Goal: Task Accomplishment & Management: Manage account settings

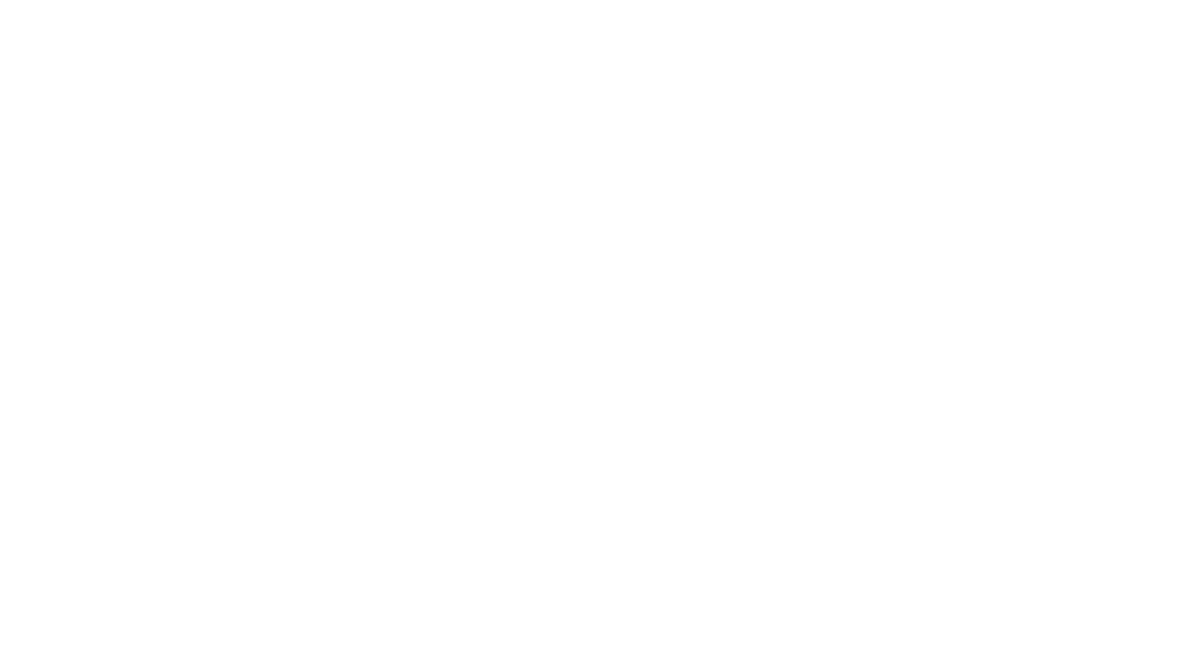
click at [188, 369] on div at bounding box center [598, 329] width 1197 height 658
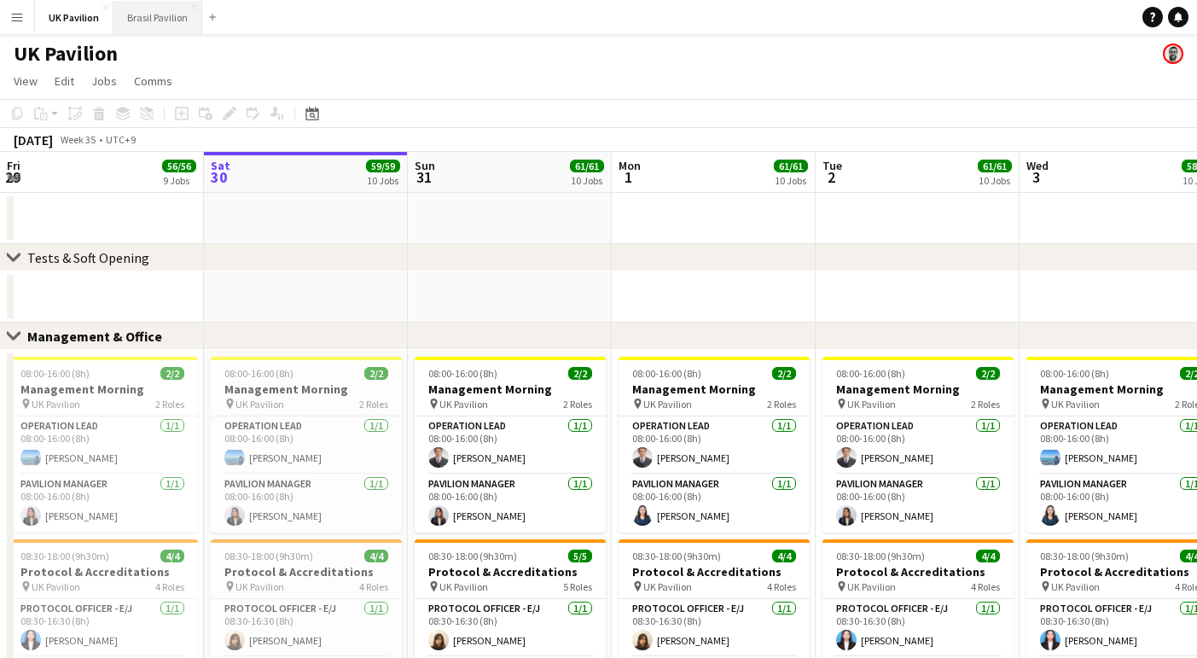
click at [163, 14] on button "Brasil Pavilion Close" at bounding box center [157, 17] width 89 height 33
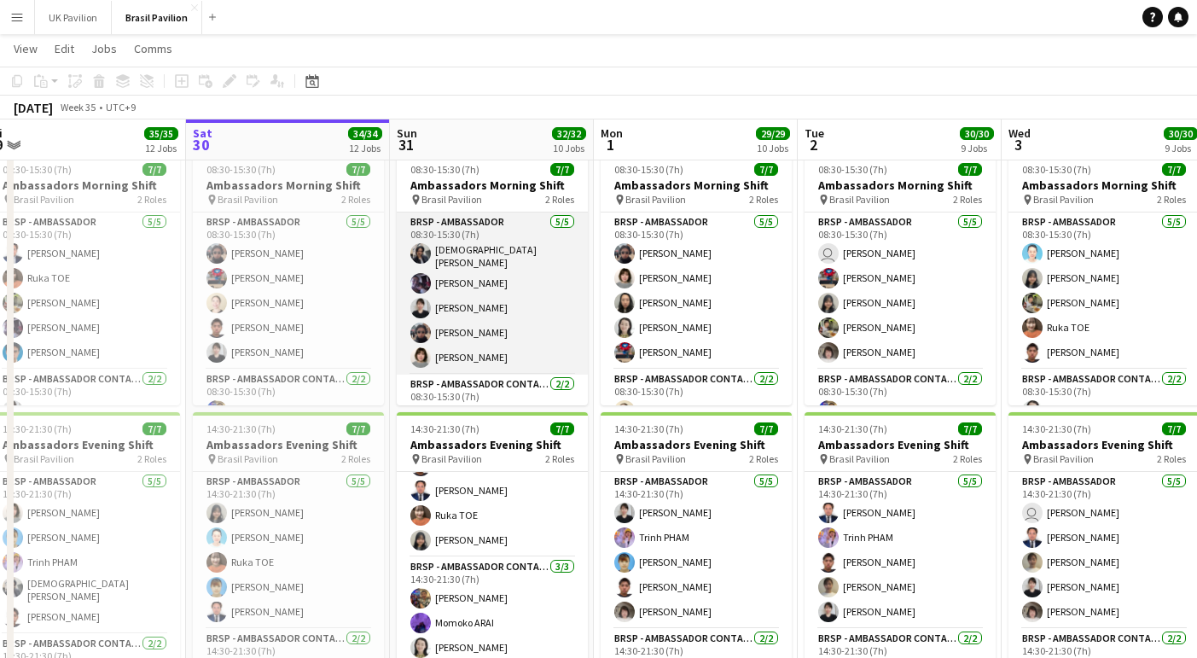
click at [501, 310] on app-card-role "BRSP - Ambassador [DATE] 08:30-15:30 (7h) [PERSON_NAME] [PERSON_NAME] MATSUOKA …" at bounding box center [492, 293] width 191 height 162
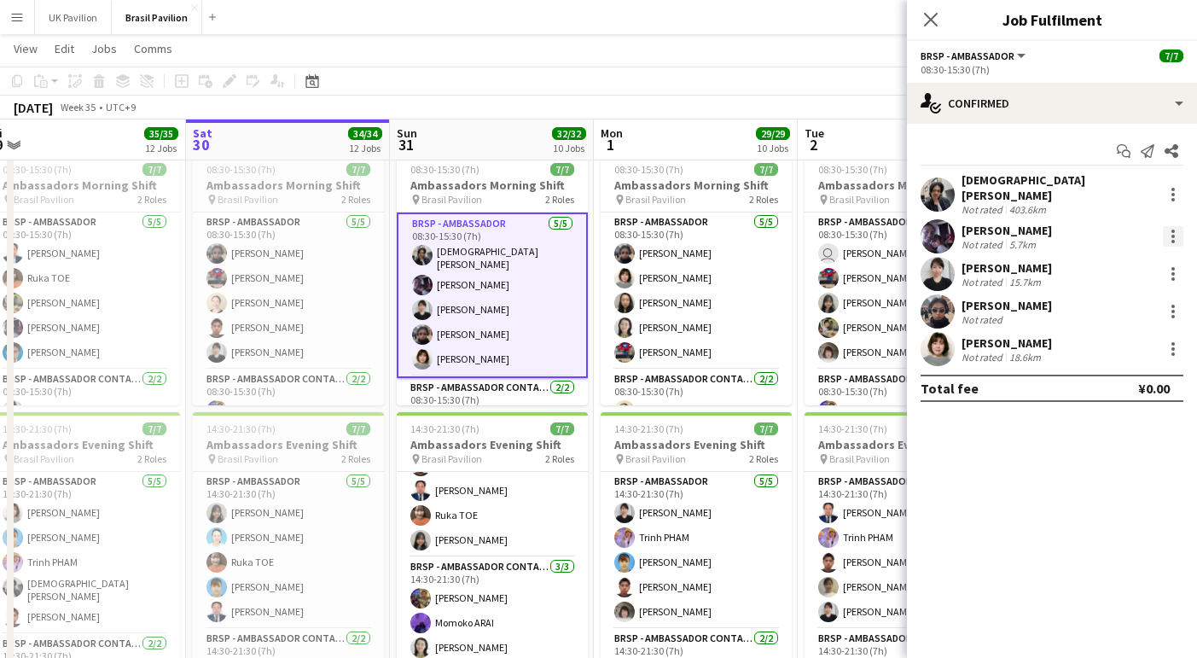
click at [1173, 229] on div at bounding box center [1172, 230] width 3 height 3
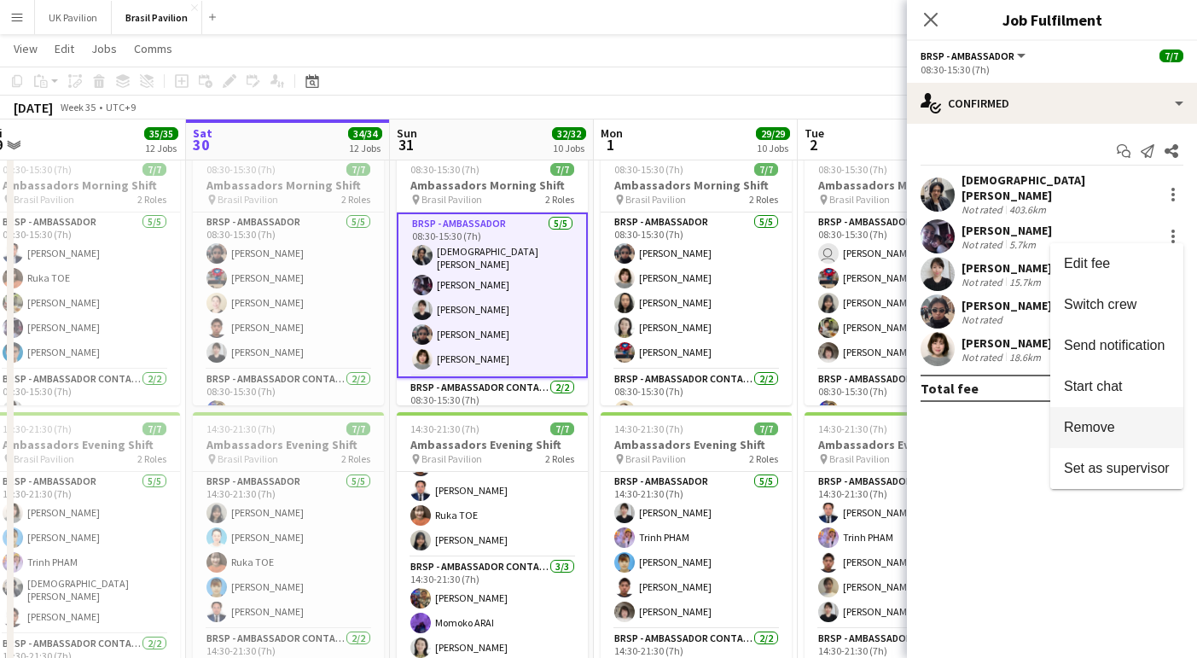
click at [1098, 427] on span "Remove" at bounding box center [1088, 427] width 51 height 14
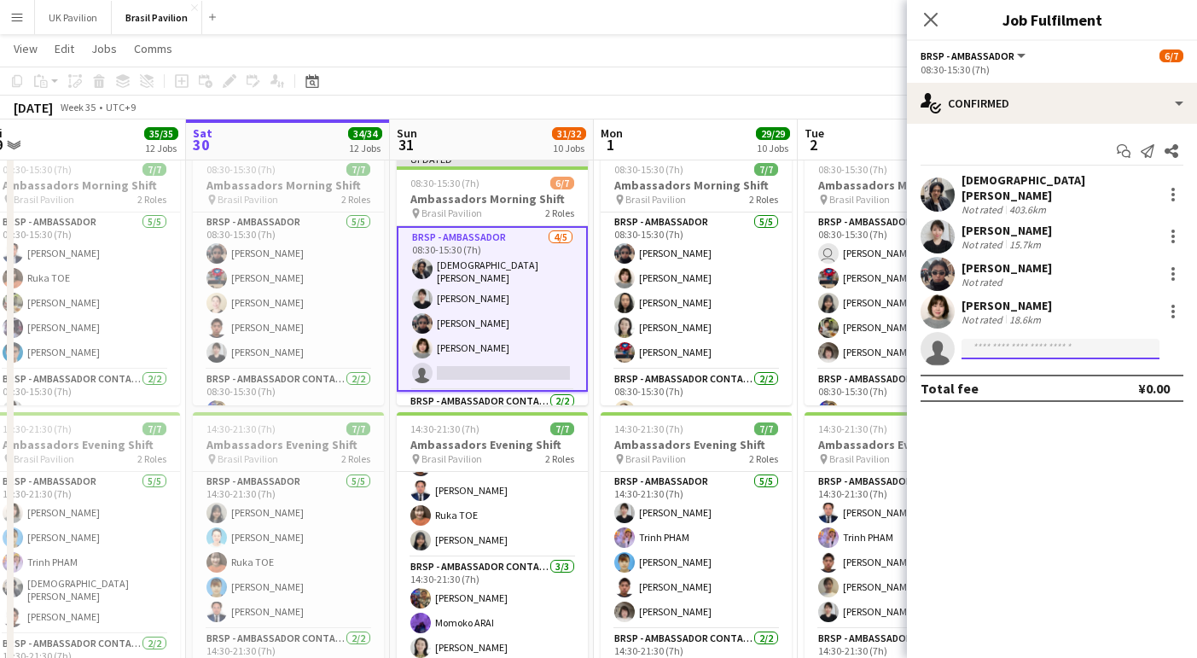
click at [995, 342] on input at bounding box center [1060, 349] width 198 height 20
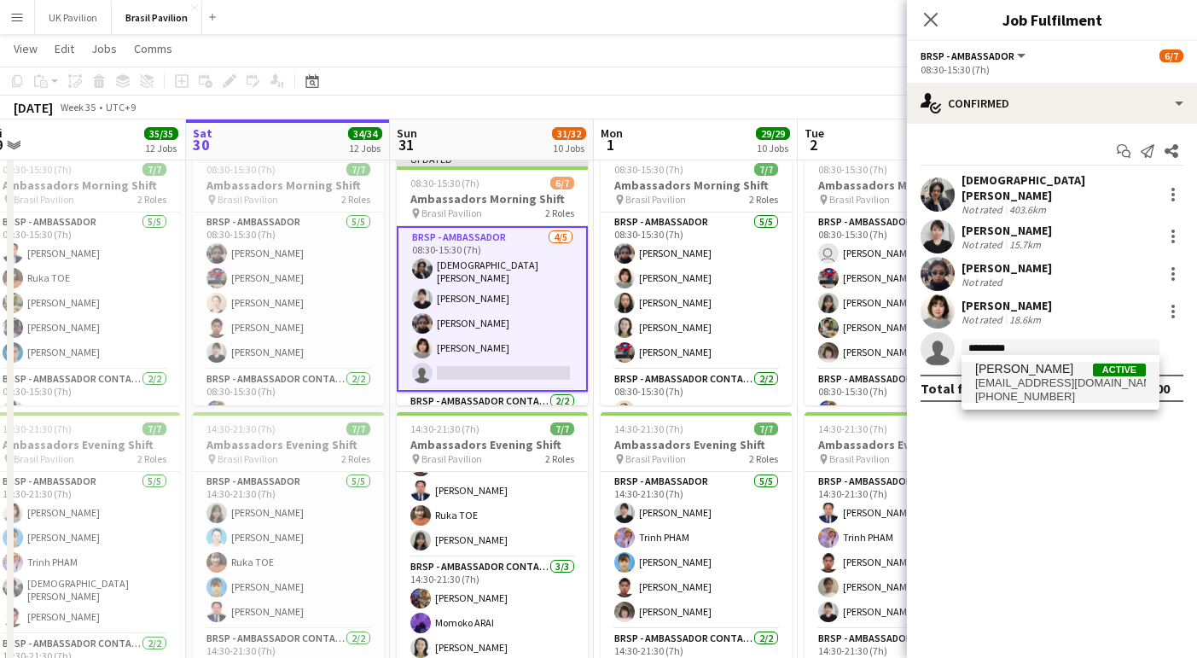
type input "*********"
click at [1010, 390] on span "[EMAIL_ADDRESS][DOMAIN_NAME]" at bounding box center [1060, 383] width 171 height 14
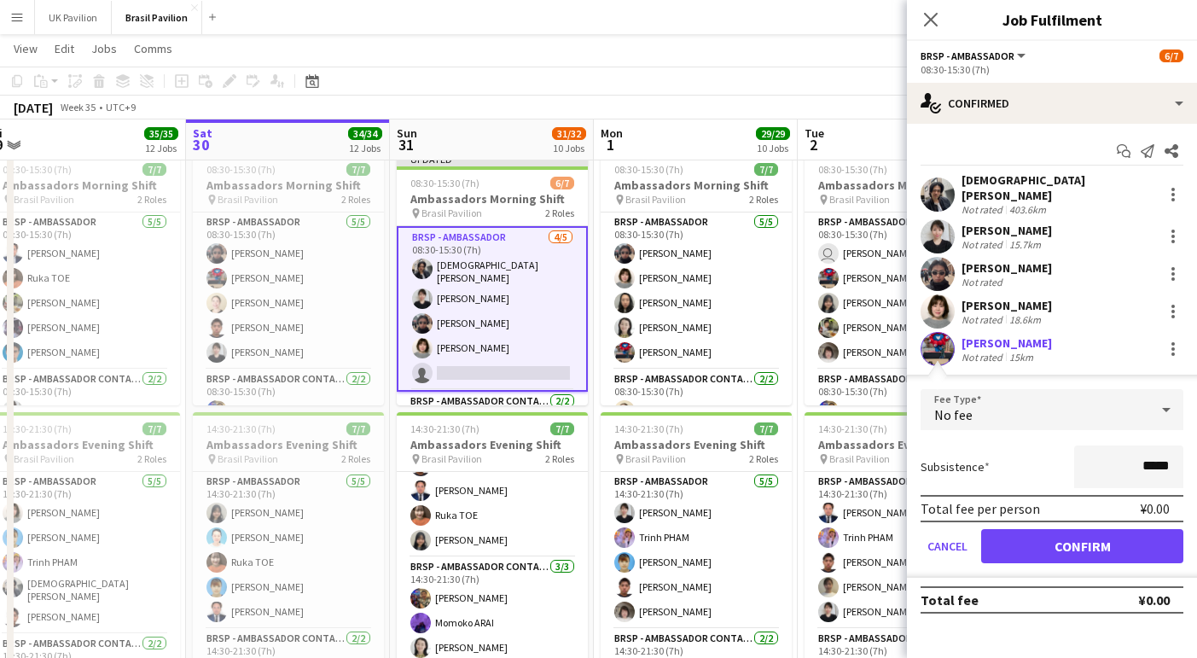
click at [1040, 549] on button "Confirm" at bounding box center [1082, 546] width 202 height 34
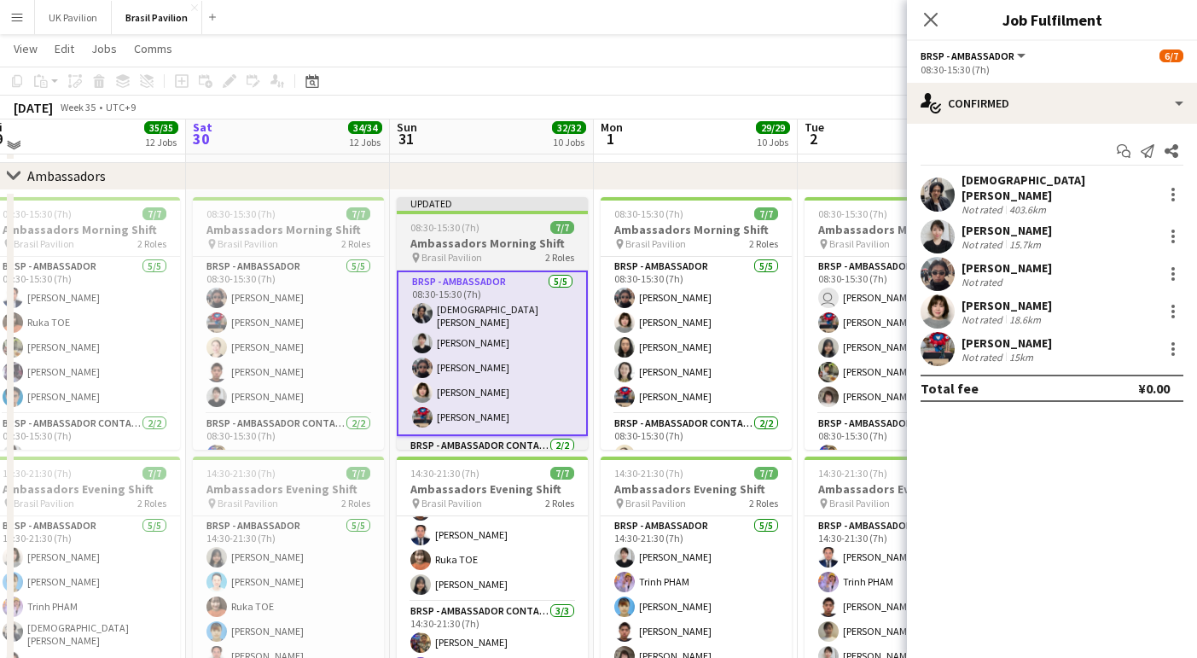
scroll to position [2148, 0]
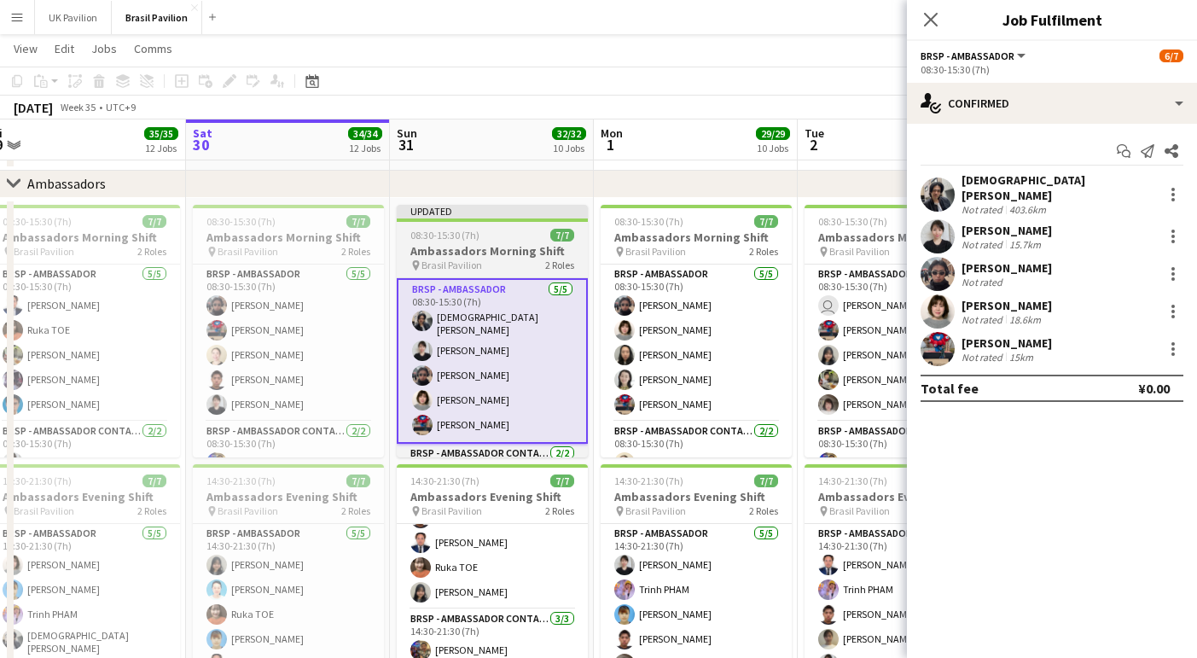
click at [470, 258] on h3 "Ambassadors Morning Shift" at bounding box center [492, 250] width 191 height 15
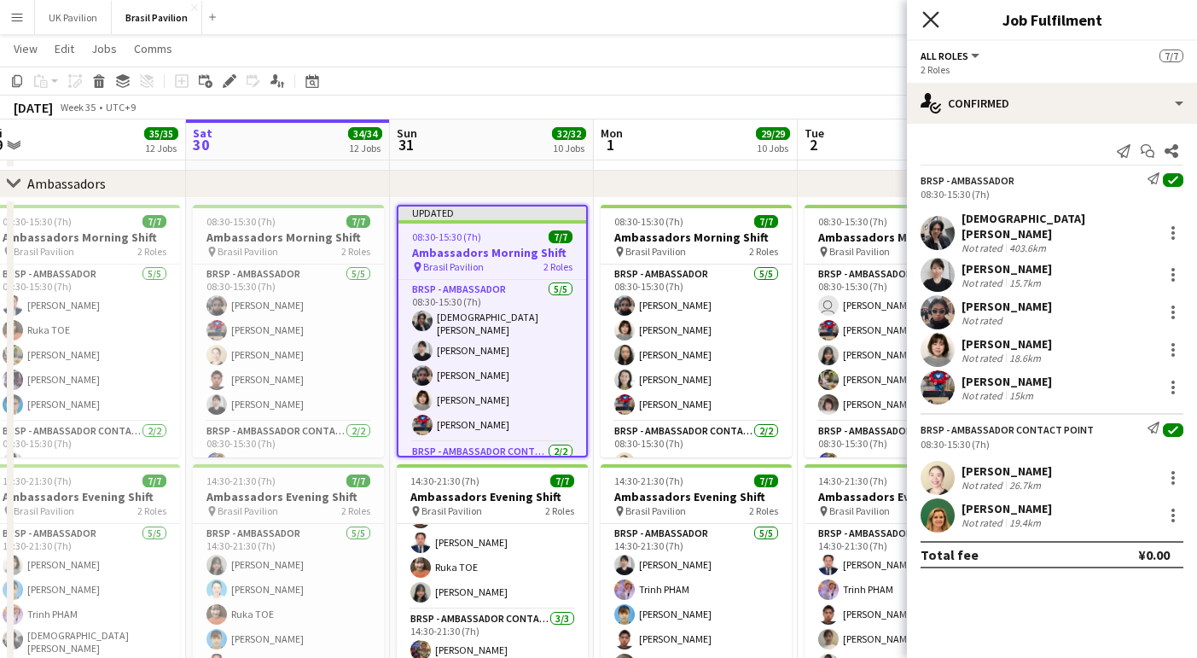
click at [930, 18] on icon "Close pop-in" at bounding box center [930, 19] width 16 height 16
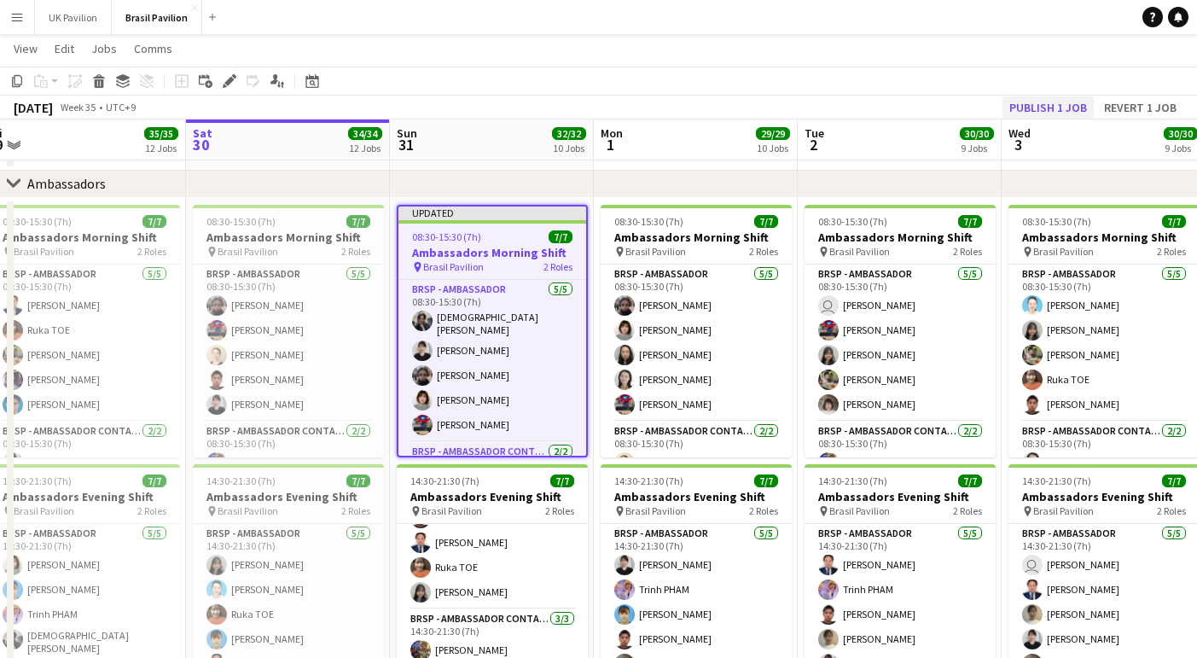
click at [1010, 108] on button "Publish 1 job" at bounding box center [1047, 107] width 91 height 22
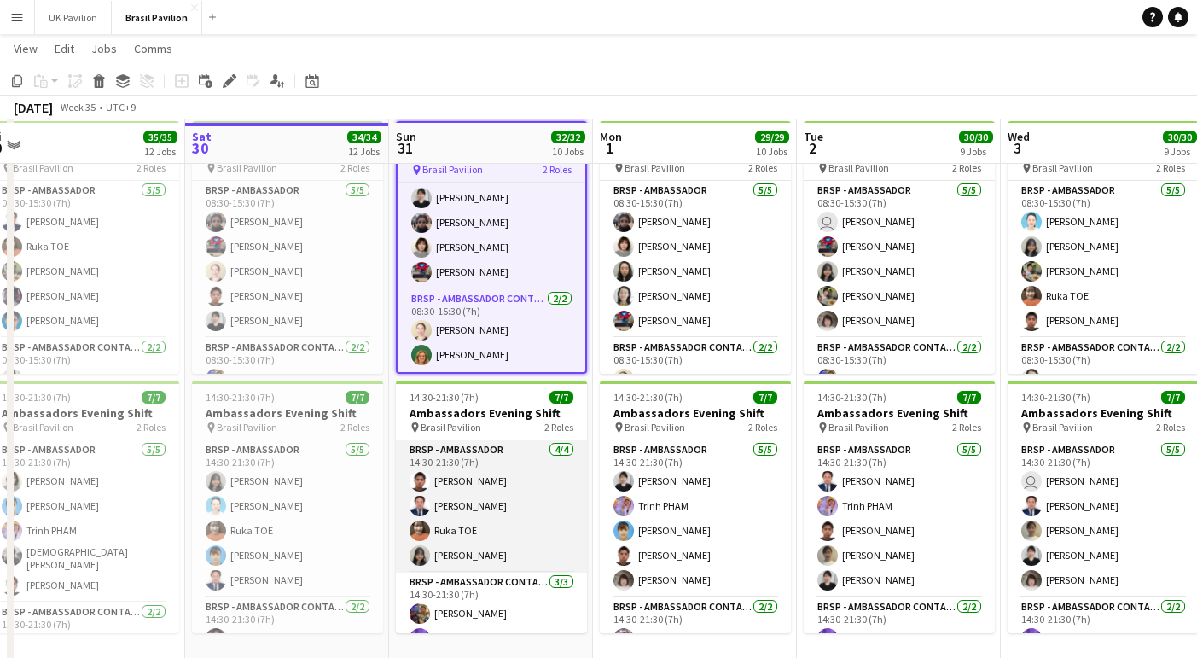
scroll to position [2235, 0]
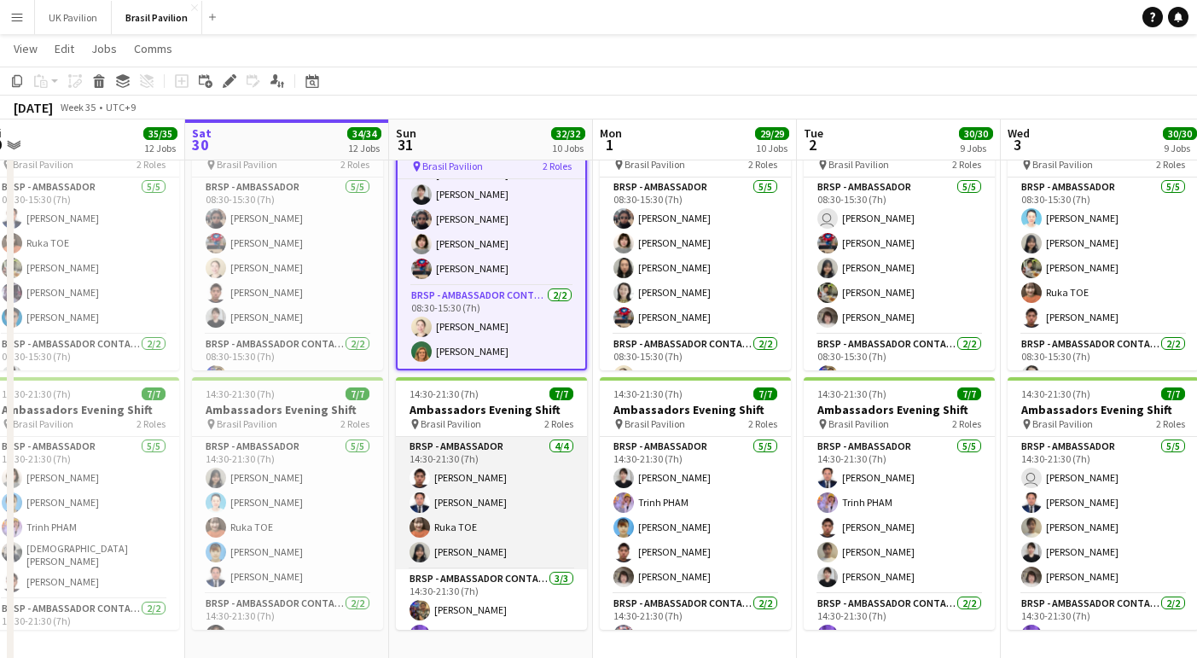
click at [481, 503] on app-card-role "BRSP - Ambassador [DATE] 14:30-21:30 (7h) [PERSON_NAME] TOE [PERSON_NAME]" at bounding box center [491, 503] width 191 height 132
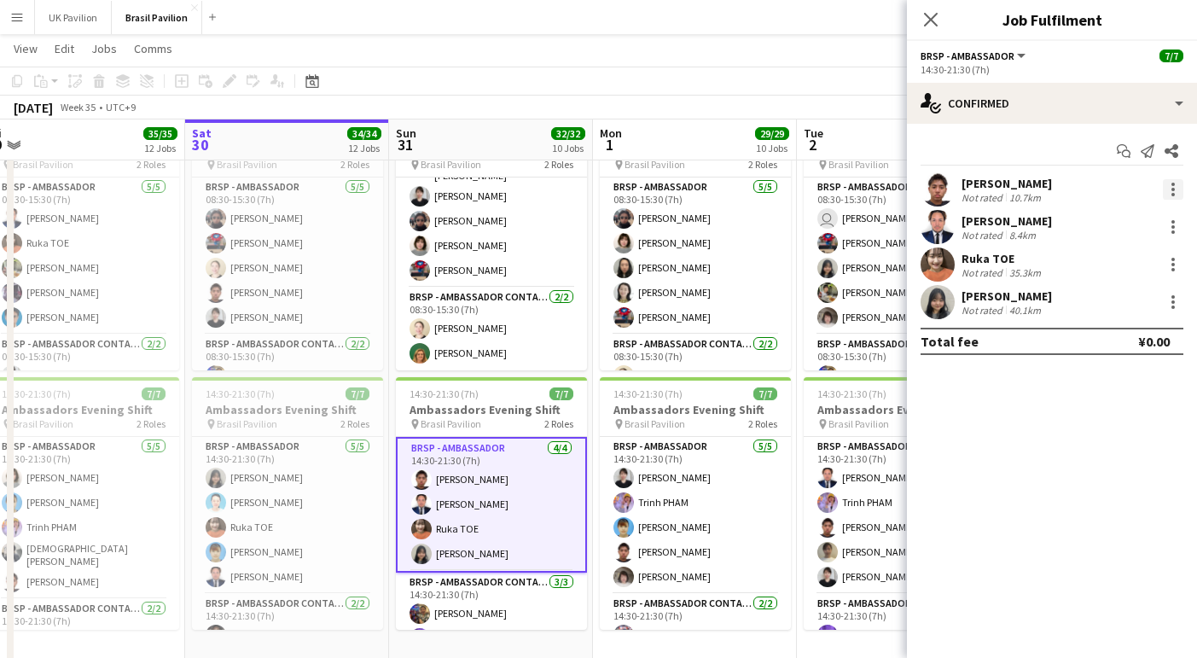
click at [1168, 194] on div at bounding box center [1172, 189] width 20 height 20
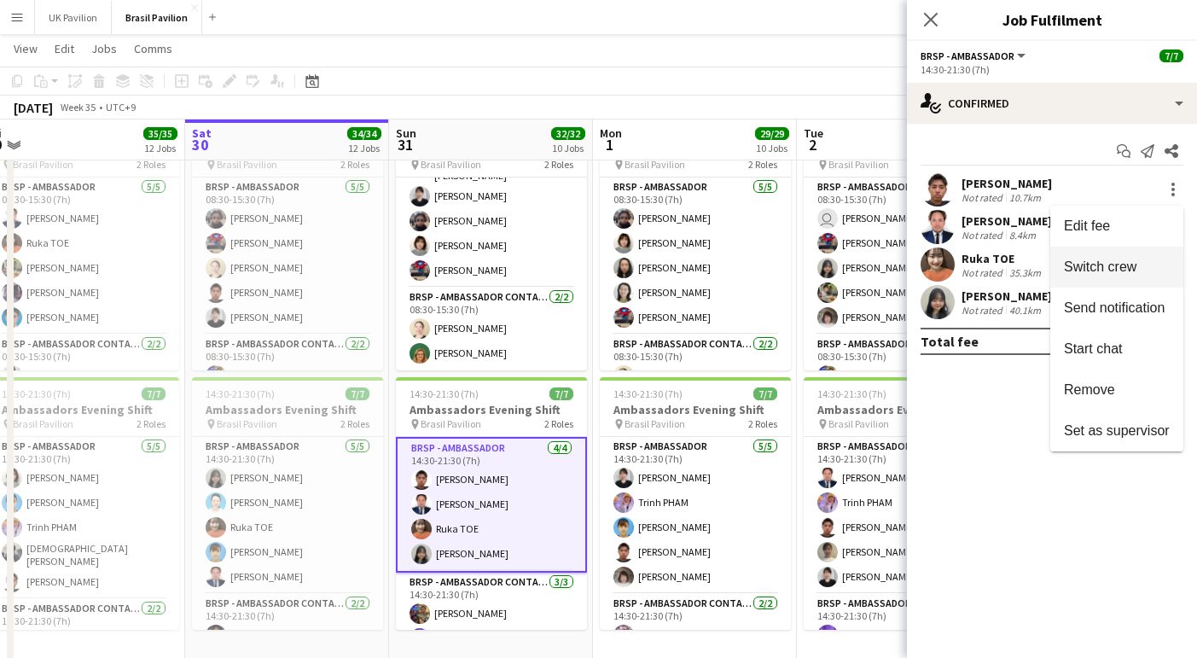
click at [1094, 274] on span "Switch crew" at bounding box center [1099, 266] width 72 height 14
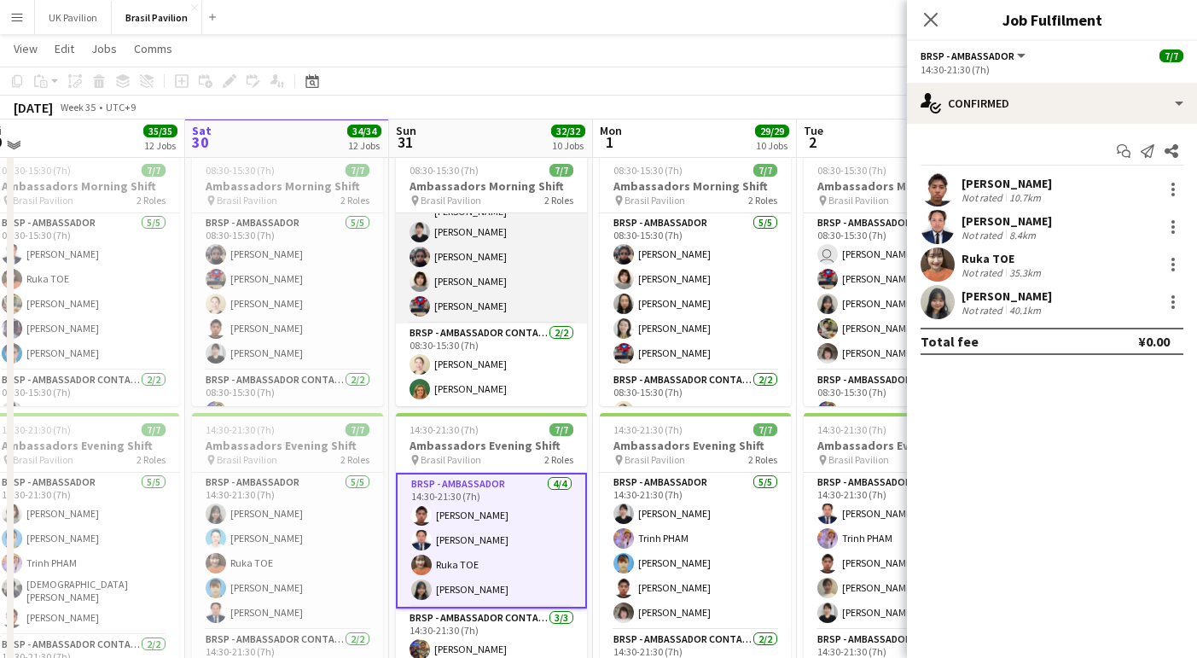
click at [504, 304] on app-card-role "BRSP - Ambassador [DATE] 08:30-15:30 (7h) [PERSON_NAME] [PERSON_NAME] ADACHI Ka…" at bounding box center [491, 242] width 191 height 162
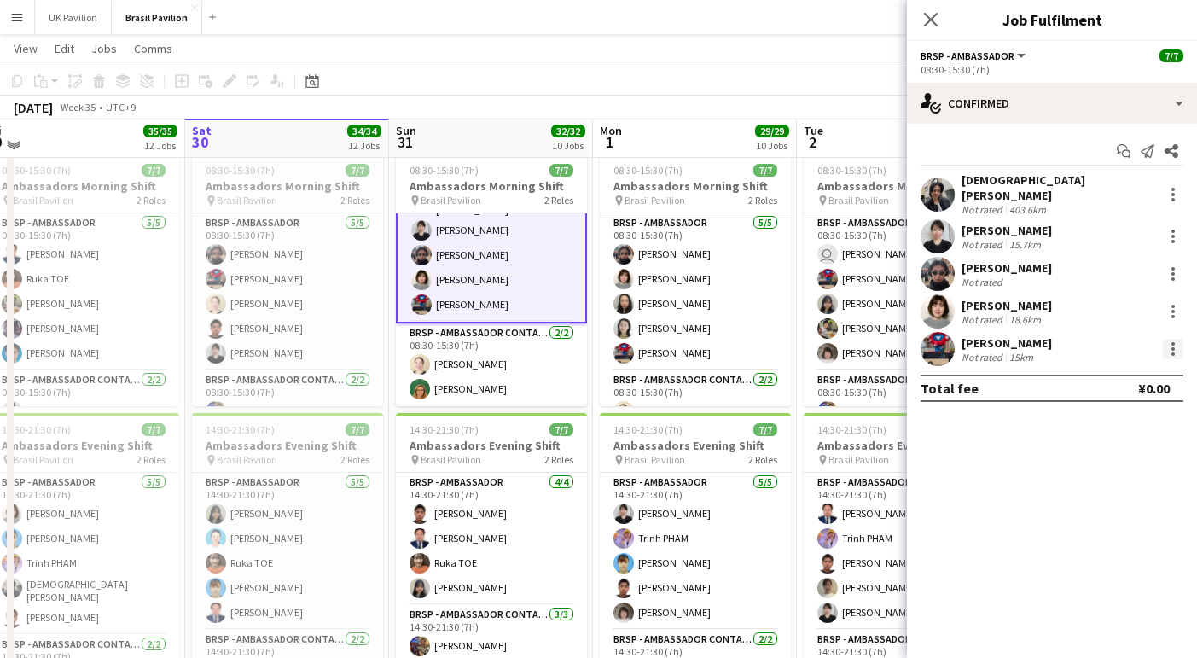
click at [1168, 344] on div at bounding box center [1172, 349] width 20 height 20
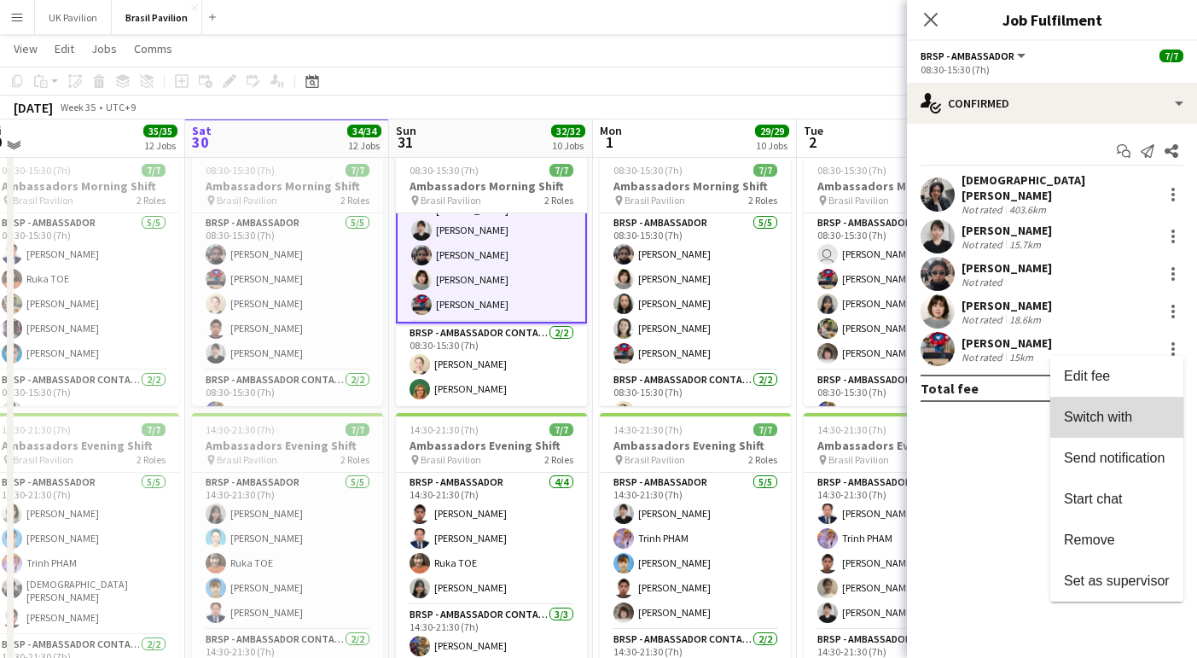
click at [1104, 415] on span "Switch with" at bounding box center [1097, 416] width 68 height 14
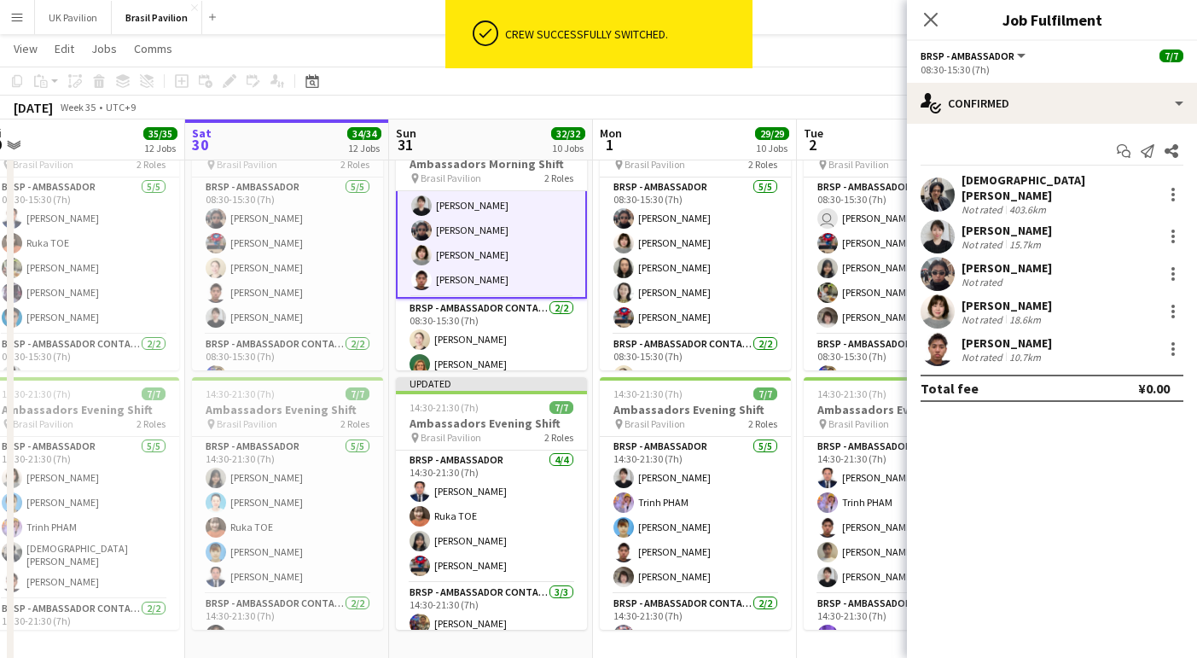
click at [478, 154] on app-board-header-date "Sun 31 32/32 10 Jobs" at bounding box center [491, 139] width 204 height 41
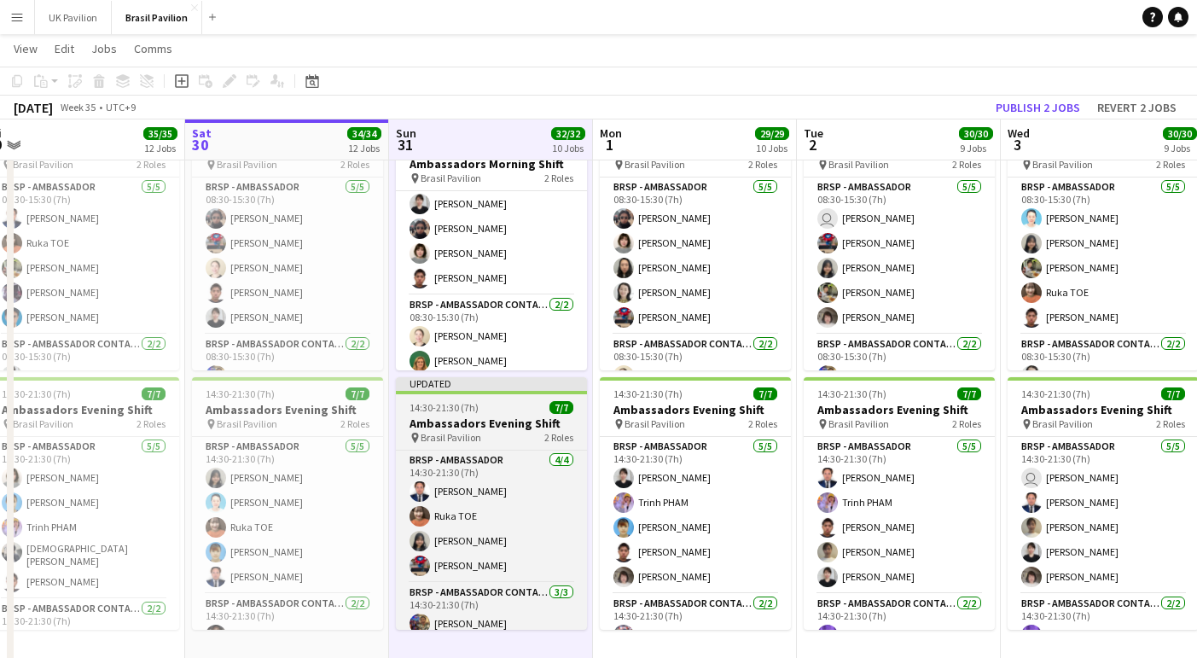
click at [458, 431] on h3 "Ambassadors Evening Shift" at bounding box center [491, 422] width 191 height 15
click at [495, 431] on h3 "Ambassadors Evening Shift" at bounding box center [491, 422] width 191 height 15
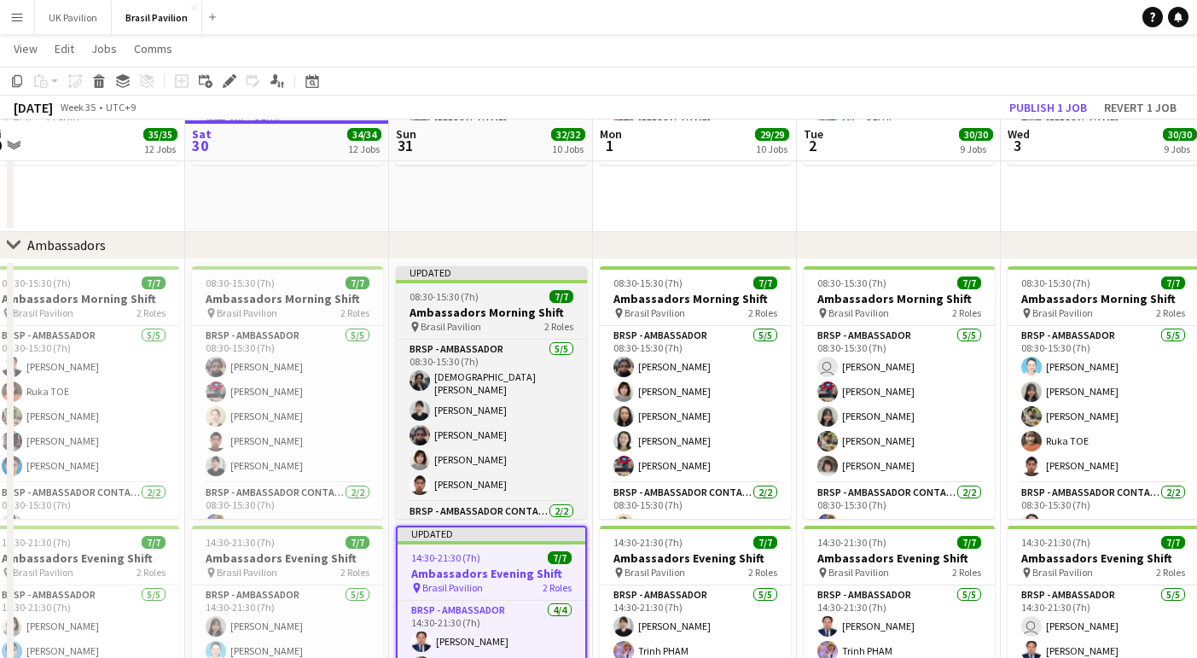
scroll to position [2084, 0]
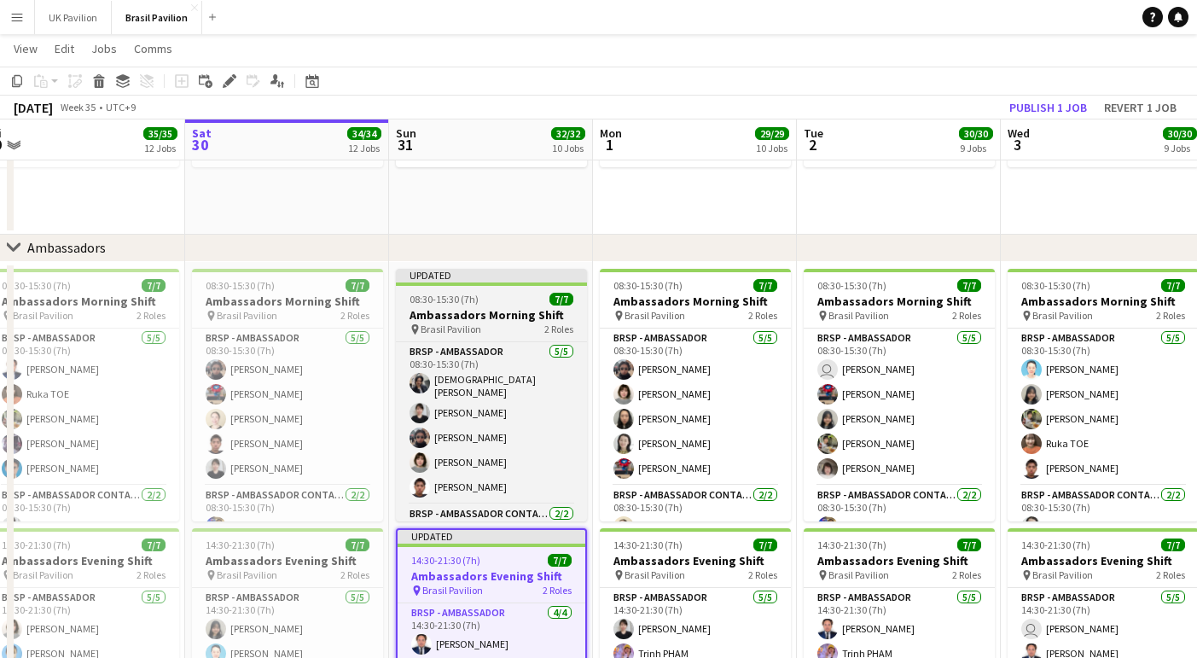
click at [490, 322] on h3 "Ambassadors Morning Shift" at bounding box center [491, 314] width 191 height 15
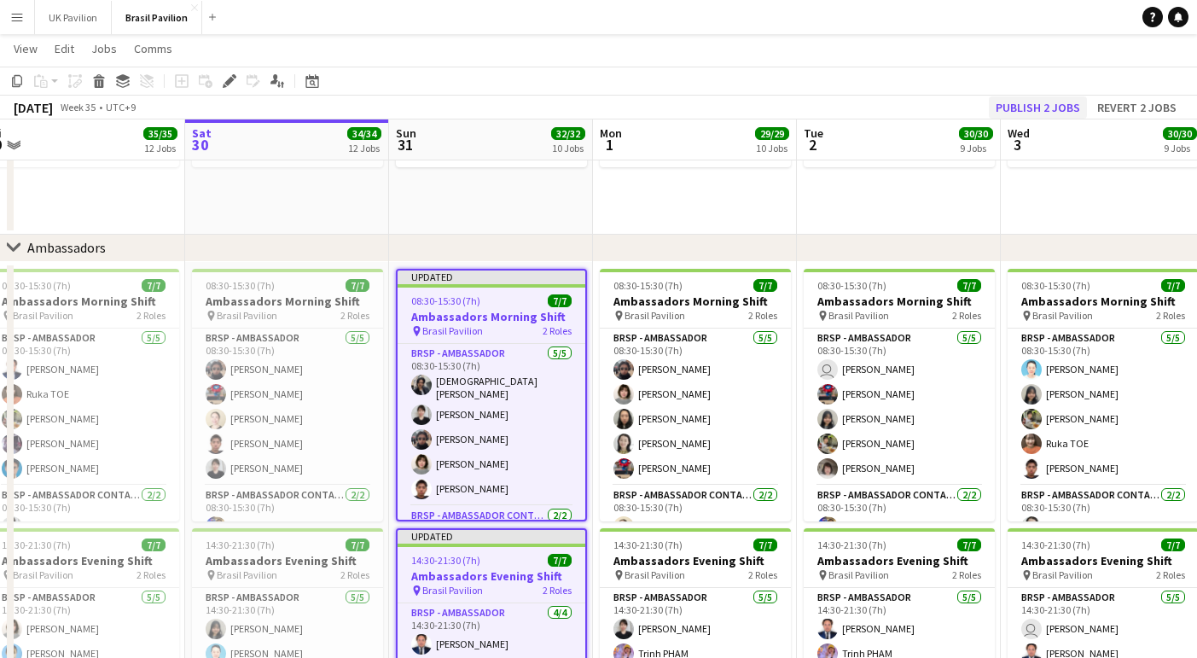
click at [1028, 110] on button "Publish 2 jobs" at bounding box center [1037, 107] width 98 height 22
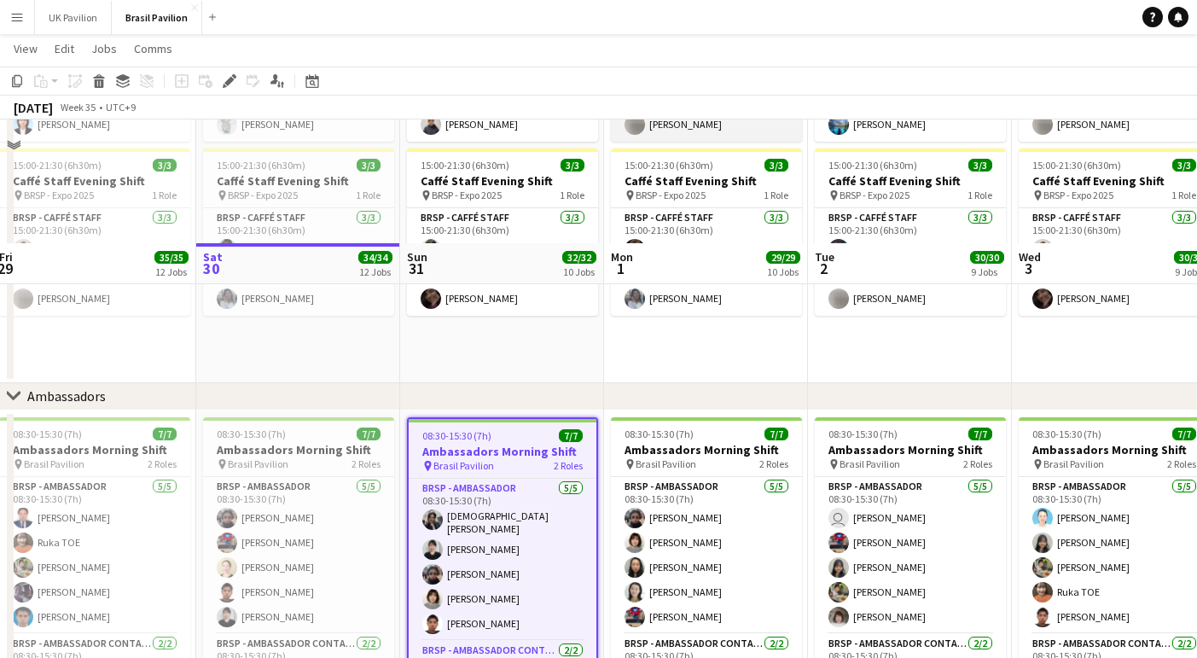
scroll to position [2096, 0]
